Goal: Information Seeking & Learning: Learn about a topic

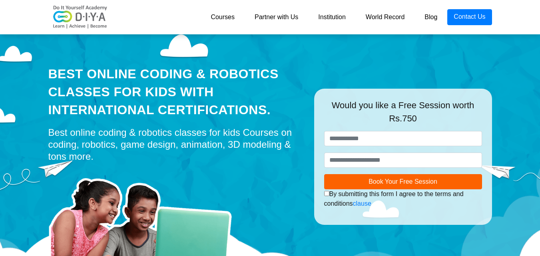
click at [419, 112] on div "Would you like a Free Session worth Rs.750" at bounding box center [403, 115] width 158 height 32
click at [429, 135] on input "text" at bounding box center [403, 138] width 158 height 15
drag, startPoint x: 438, startPoint y: 161, endPoint x: 444, endPoint y: 182, distance: 22.1
click at [444, 182] on form "**********" at bounding box center [403, 169] width 158 height 77
click at [444, 182] on button "Book Your Free Session" at bounding box center [403, 181] width 158 height 15
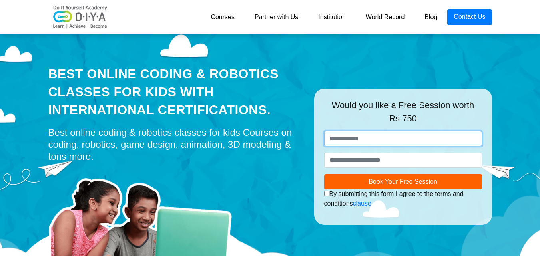
click at [432, 142] on input "text" at bounding box center [403, 138] width 158 height 15
type input "******"
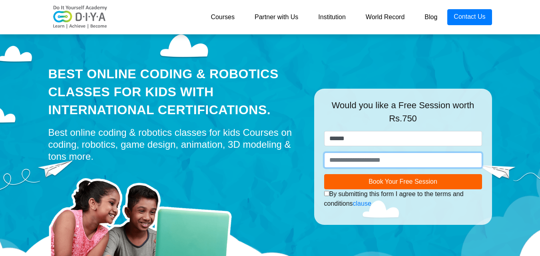
click at [420, 154] on input "number" at bounding box center [403, 160] width 158 height 15
type input "*"
type input "**********"
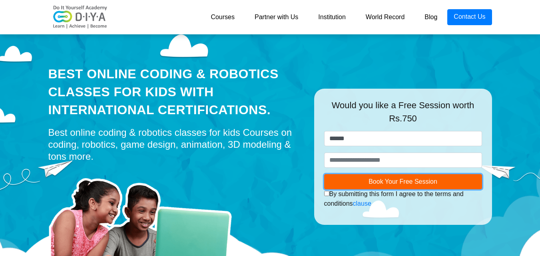
click at [438, 187] on button "Book Your Free Session" at bounding box center [403, 181] width 158 height 15
click at [338, 9] on link "Institution" at bounding box center [331, 17] width 47 height 16
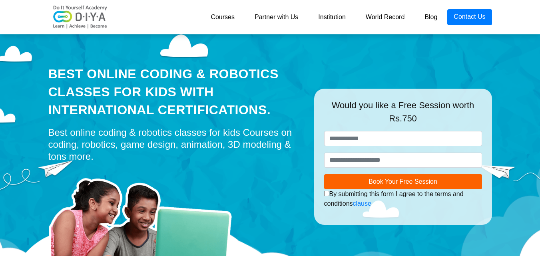
click at [224, 16] on link "Courses" at bounding box center [222, 17] width 44 height 16
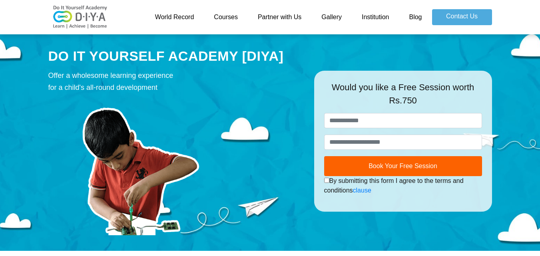
click at [200, 13] on link "World Record" at bounding box center [174, 17] width 59 height 16
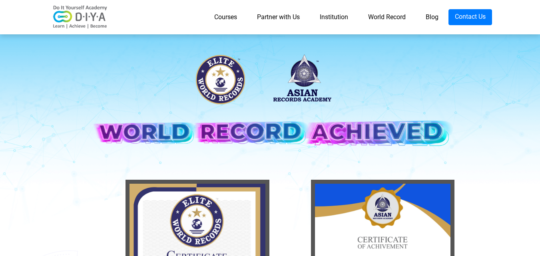
click at [275, 16] on link "Partner with Us" at bounding box center [278, 17] width 63 height 16
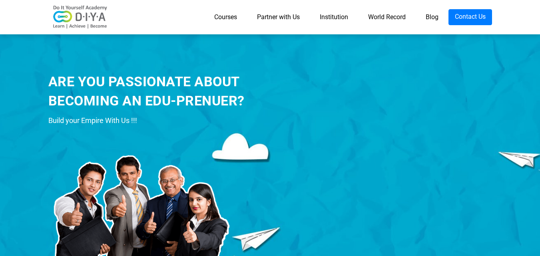
click at [214, 16] on link "Courses" at bounding box center [225, 17] width 43 height 16
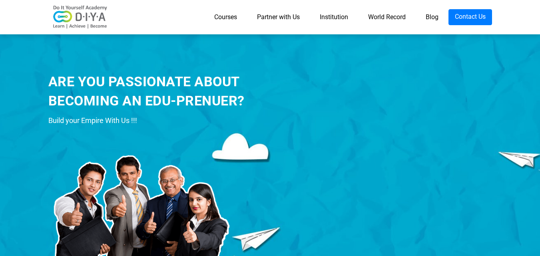
click at [214, 16] on link "Courses" at bounding box center [225, 17] width 43 height 16
click at [226, 18] on link "Courses" at bounding box center [225, 17] width 43 height 16
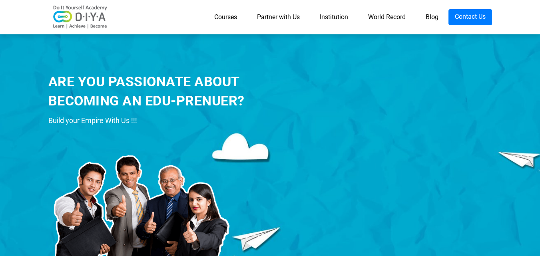
click at [226, 18] on link "Courses" at bounding box center [225, 17] width 43 height 16
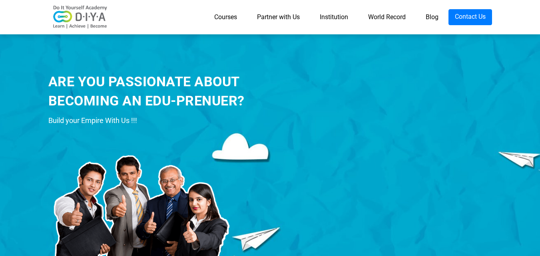
click at [226, 18] on link "Courses" at bounding box center [225, 17] width 43 height 16
click at [226, 17] on link "Courses" at bounding box center [225, 17] width 43 height 16
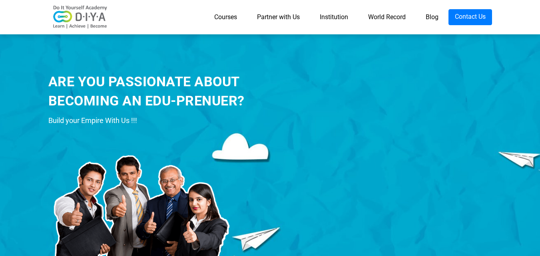
click at [226, 17] on link "Courses" at bounding box center [225, 17] width 43 height 16
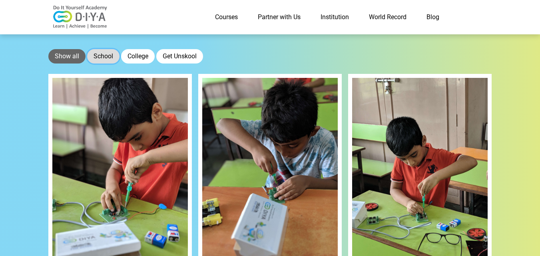
click at [107, 52] on button "School" at bounding box center [103, 56] width 32 height 14
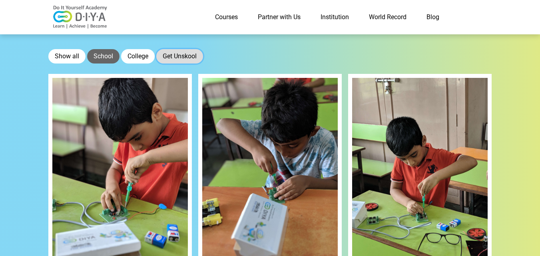
click at [176, 60] on button "Get Unskool" at bounding box center [179, 56] width 47 height 14
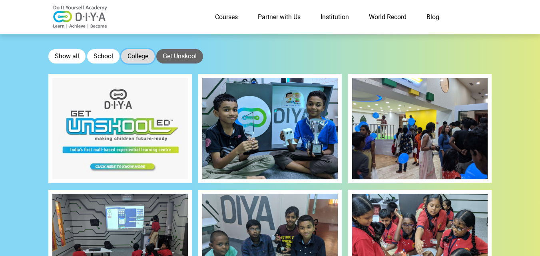
click at [131, 57] on button "College" at bounding box center [138, 56] width 34 height 14
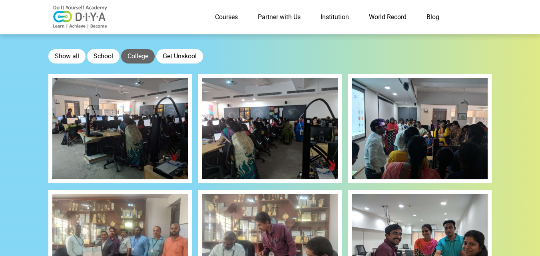
click at [404, 17] on link "World Record" at bounding box center [388, 17] width 58 height 16
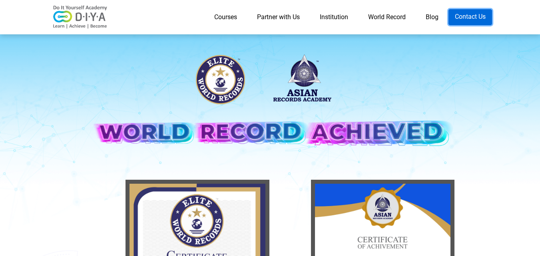
click at [478, 24] on link "Contact Us" at bounding box center [470, 17] width 44 height 16
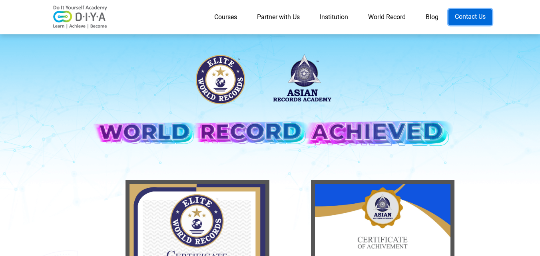
click at [478, 24] on link "Contact Us" at bounding box center [470, 17] width 44 height 16
click at [479, 24] on link "Contact Us" at bounding box center [470, 17] width 44 height 16
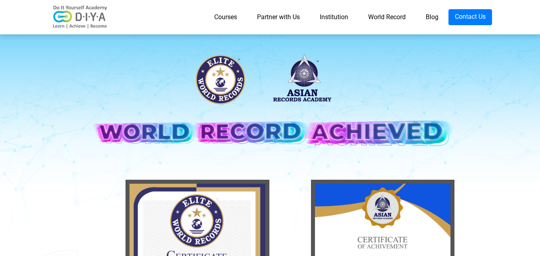
click at [428, 14] on link "Blog" at bounding box center [431, 17] width 33 height 16
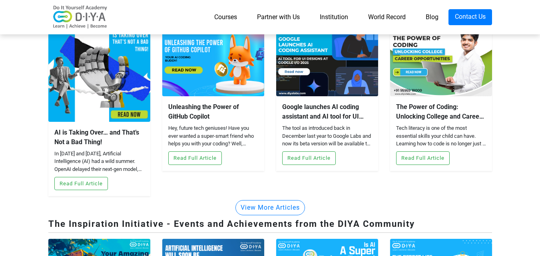
scroll to position [297, 0]
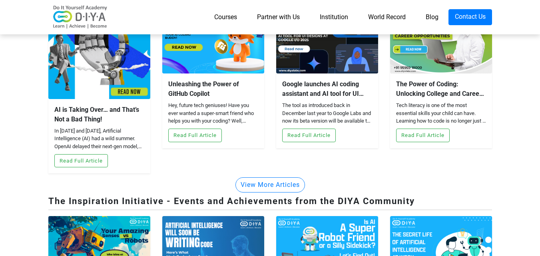
click at [316, 12] on link "Institution" at bounding box center [333, 17] width 48 height 16
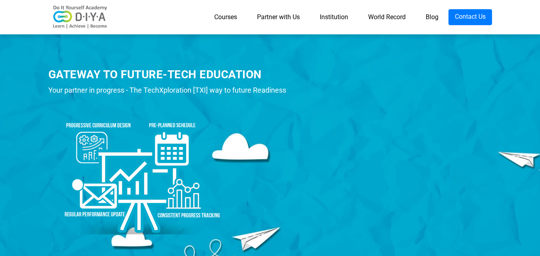
click at [272, 12] on link "Partner with Us" at bounding box center [278, 17] width 63 height 16
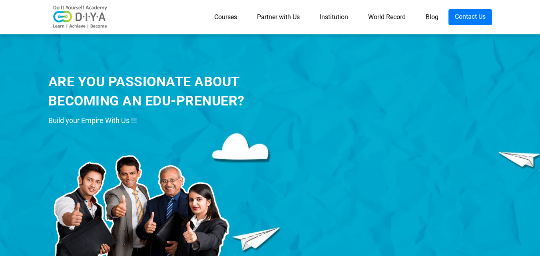
click at [220, 18] on link "Courses" at bounding box center [225, 17] width 43 height 16
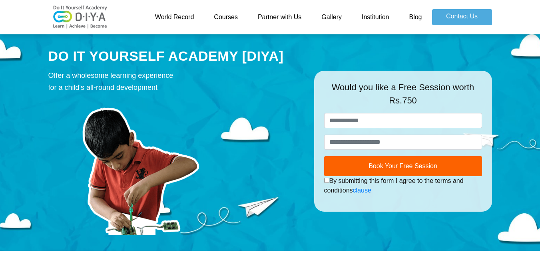
click at [330, 16] on link "Gallery" at bounding box center [331, 17] width 40 height 16
